Goal: Task Accomplishment & Management: Use online tool/utility

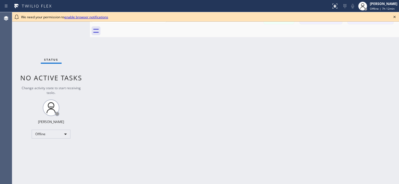
click at [395, 18] on icon at bounding box center [394, 17] width 7 height 7
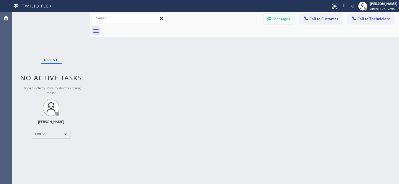
click at [273, 17] on button "Messages" at bounding box center [279, 19] width 31 height 11
click at [112, 56] on div "Customers" at bounding box center [116, 55] width 40 height 13
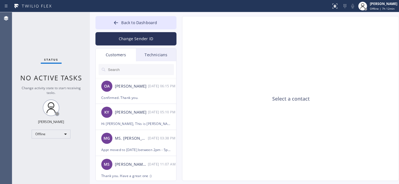
click at [115, 53] on div "Customers" at bounding box center [116, 55] width 40 height 13
click at [118, 21] on icon at bounding box center [116, 23] width 6 height 6
